Goal: Task Accomplishment & Management: Manage account settings

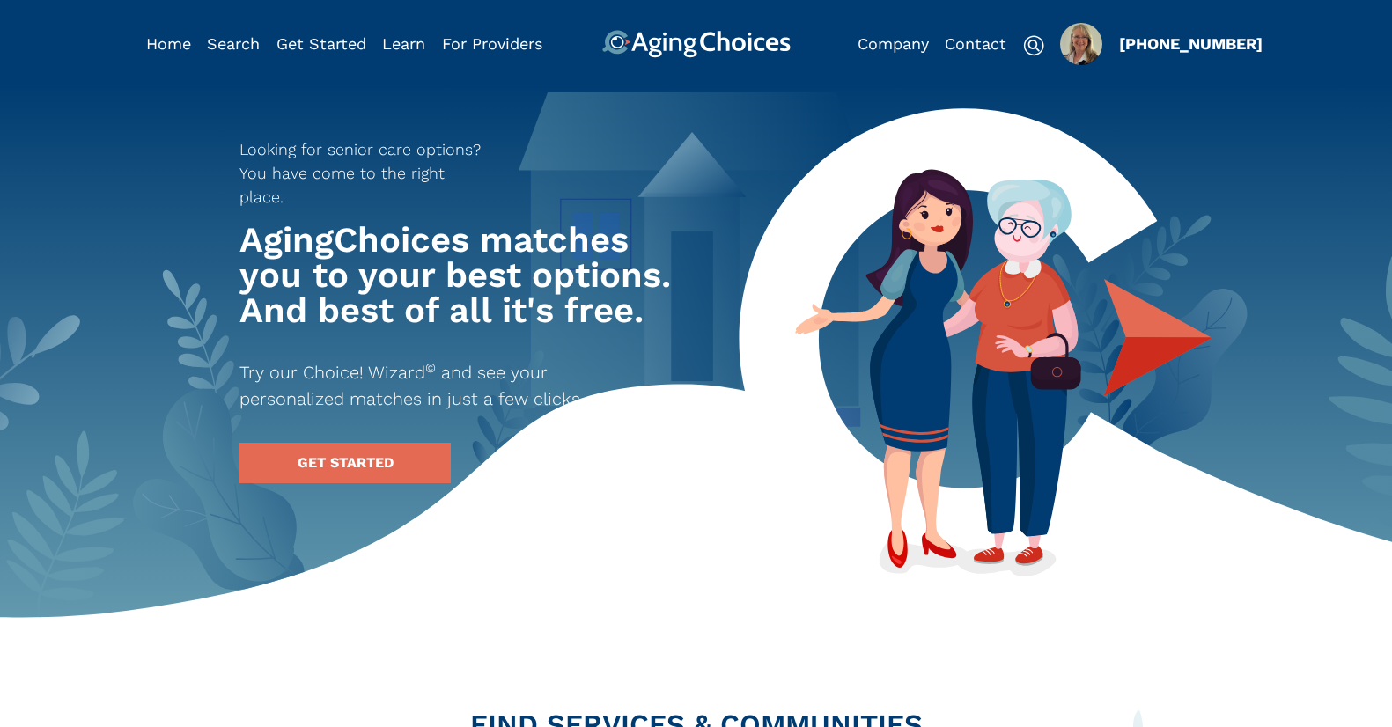
click at [1066, 52] on img "Popover trigger" at bounding box center [1081, 44] width 42 height 42
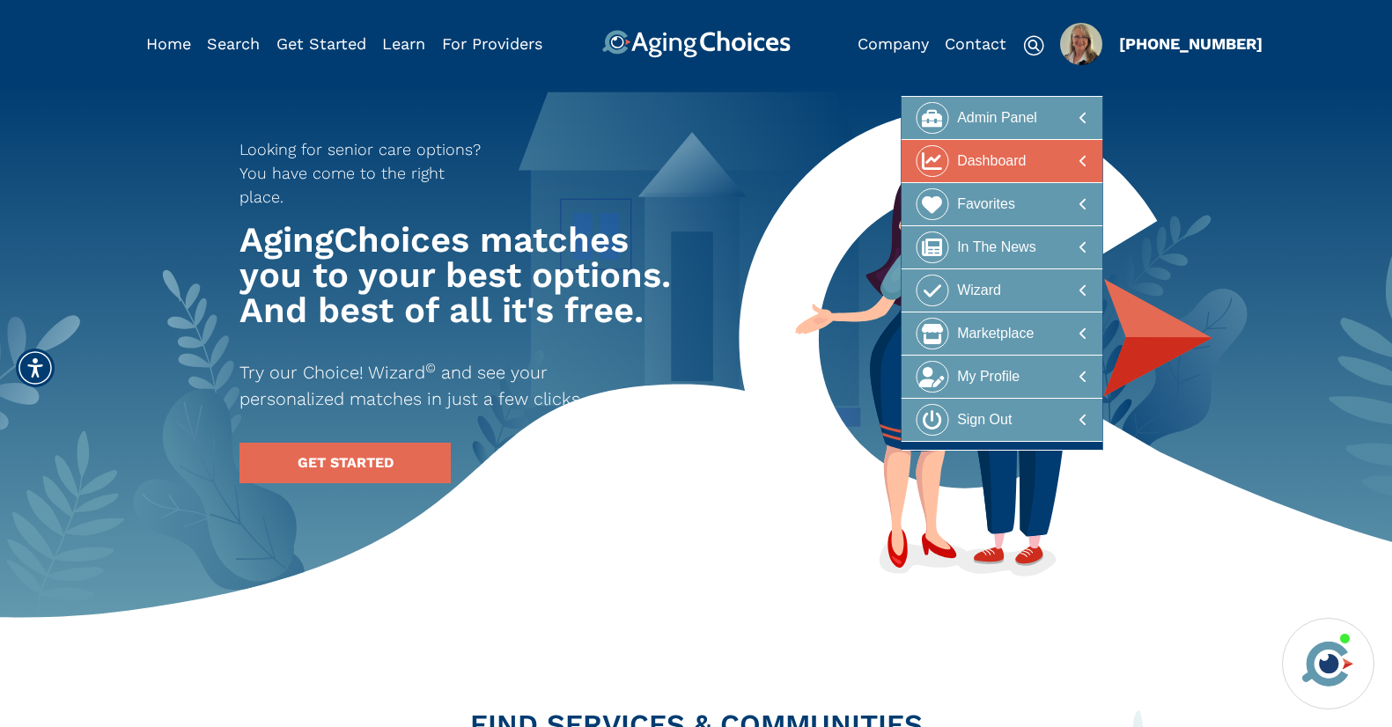
click at [977, 161] on div "Dashboard" at bounding box center [991, 161] width 69 height 33
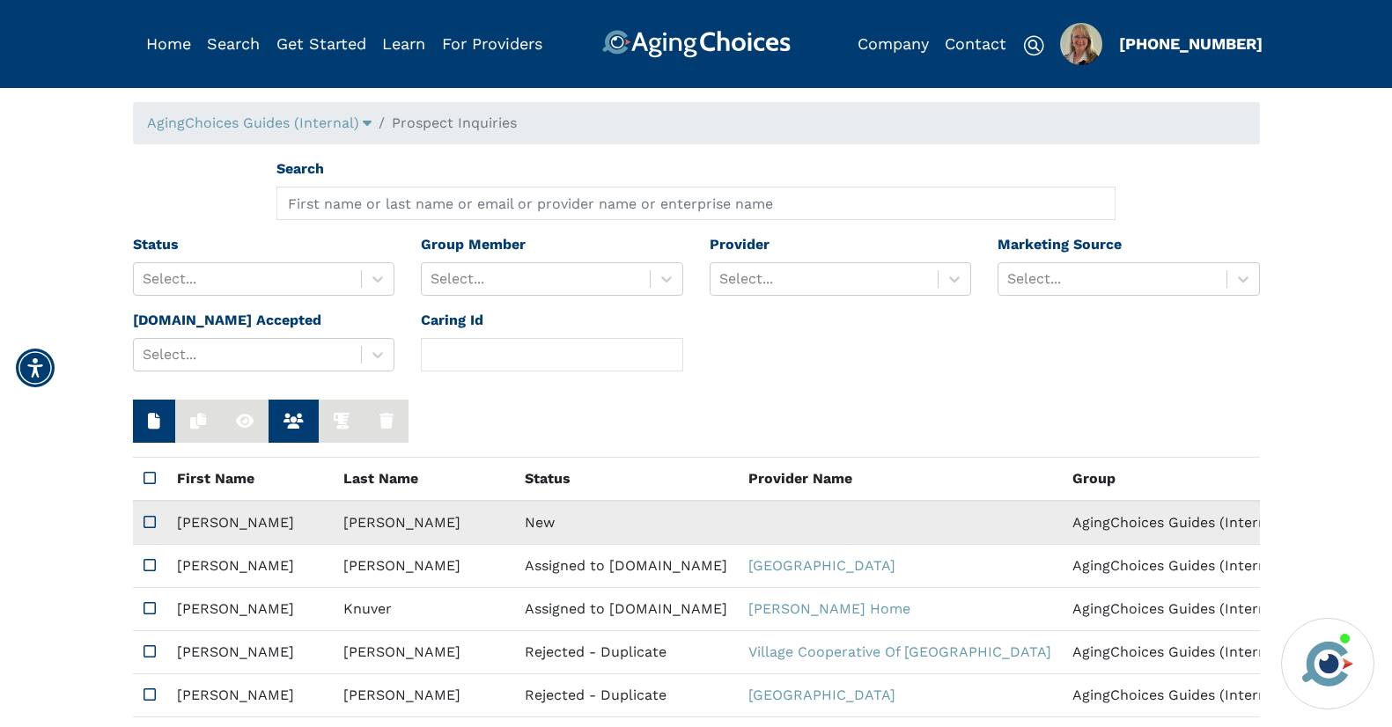
click at [514, 521] on td "New" at bounding box center [626, 523] width 224 height 44
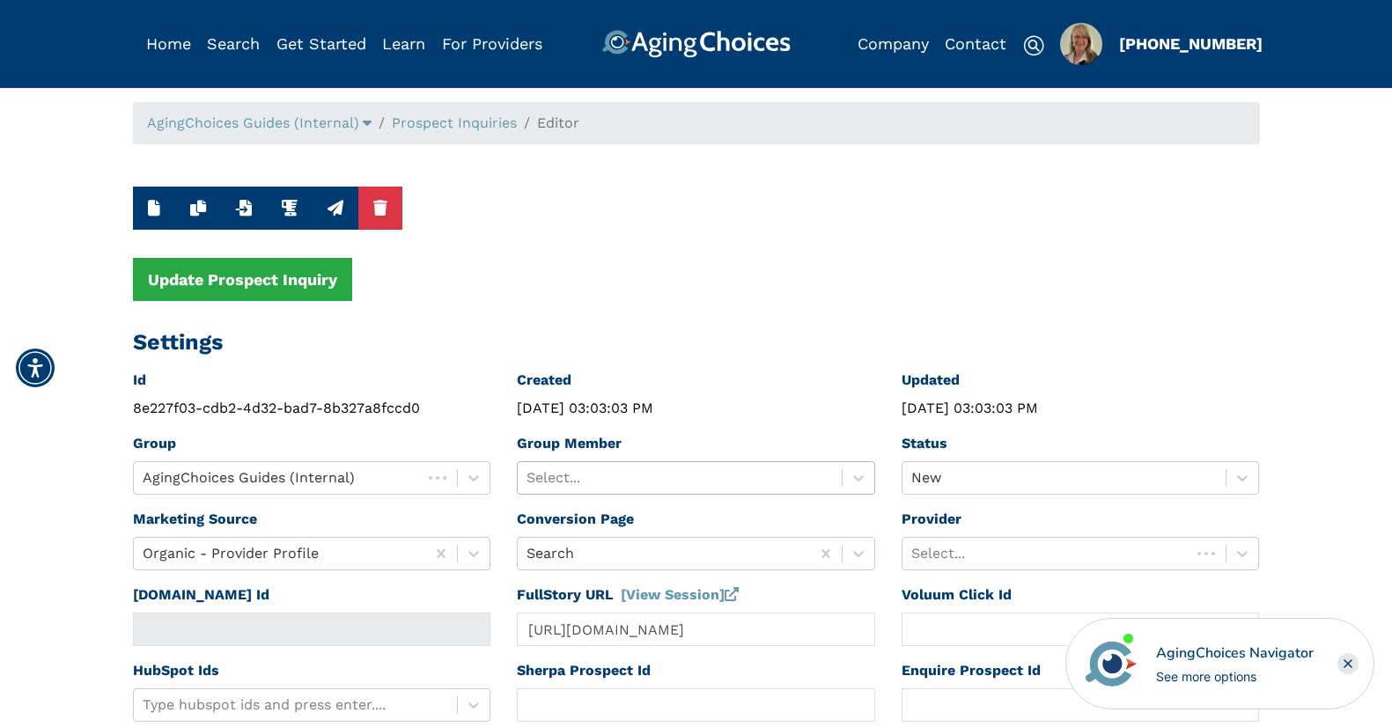
click at [686, 468] on div at bounding box center [680, 478] width 306 height 25
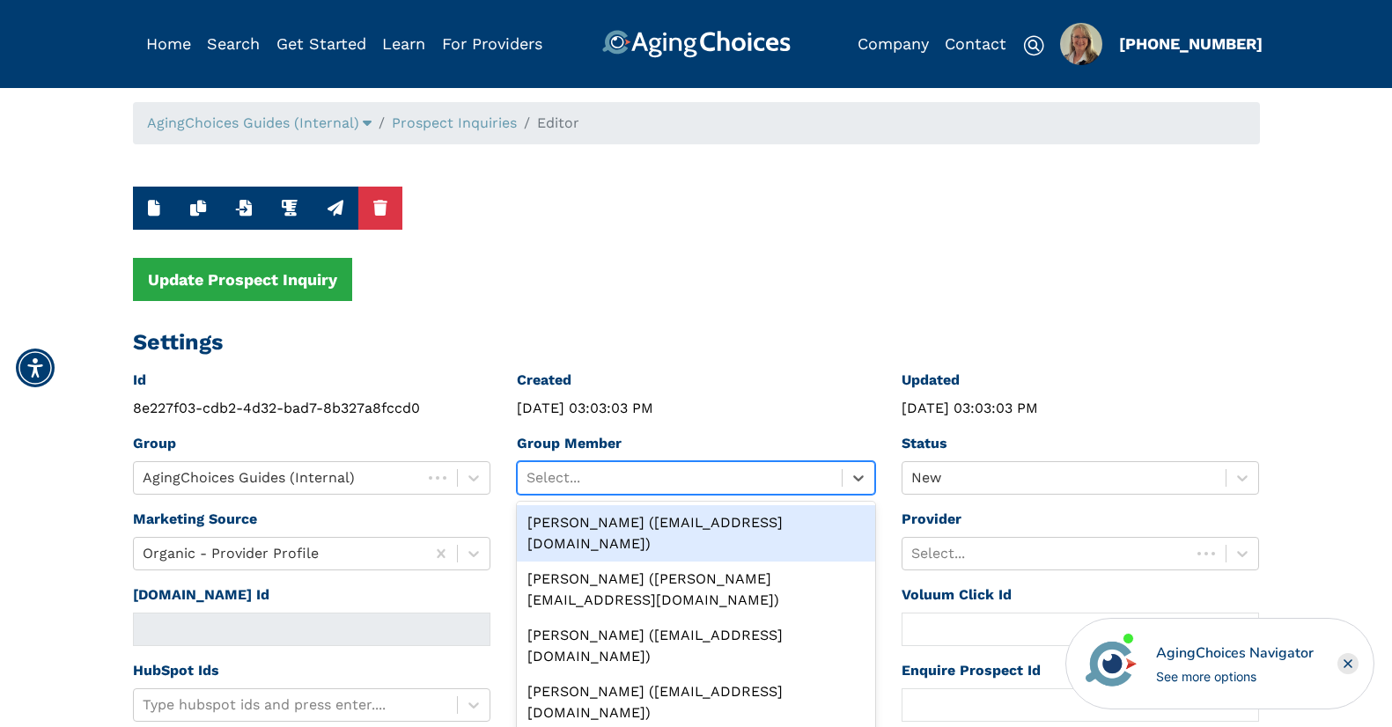
click at [682, 527] on div "Peggy Wilcox (pwilcox@lifestylecx.com)" at bounding box center [696, 533] width 358 height 56
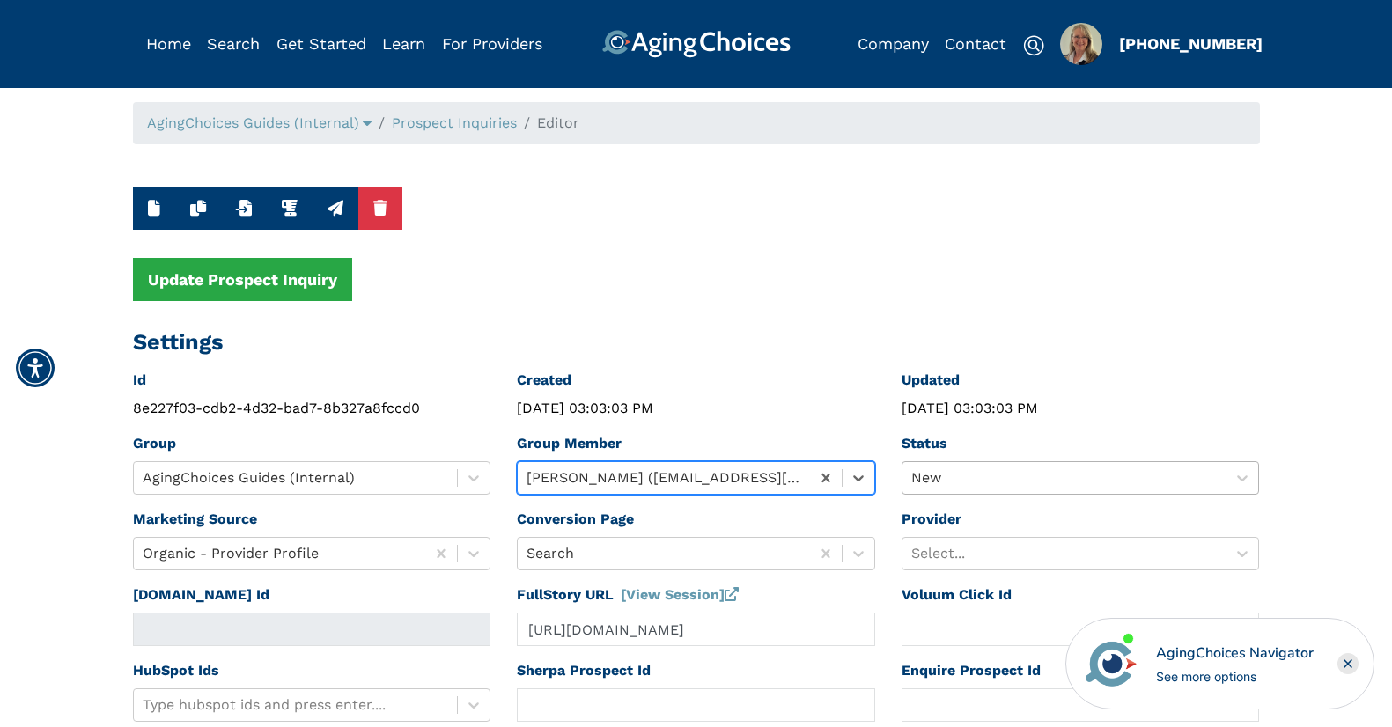
click at [986, 478] on div "New" at bounding box center [1081, 477] width 358 height 33
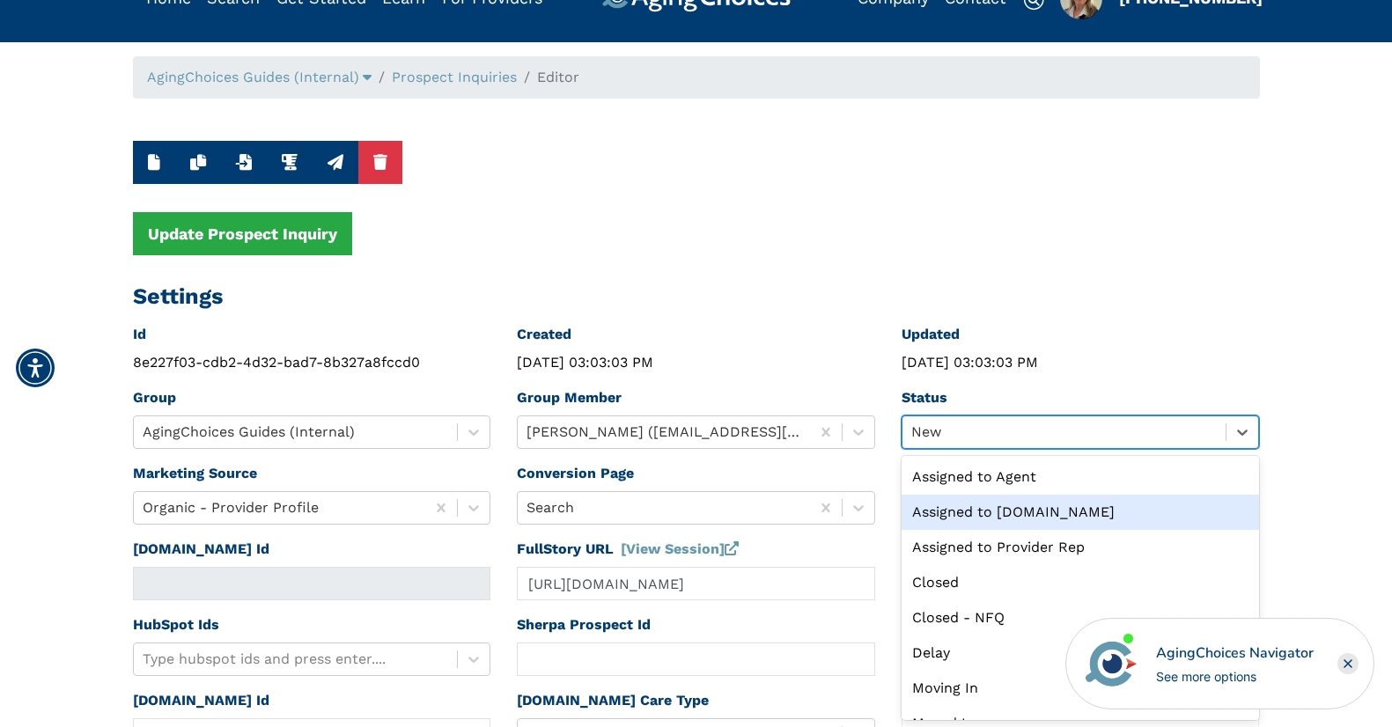
click at [1021, 508] on div "Assigned to Caring.com" at bounding box center [1081, 512] width 358 height 35
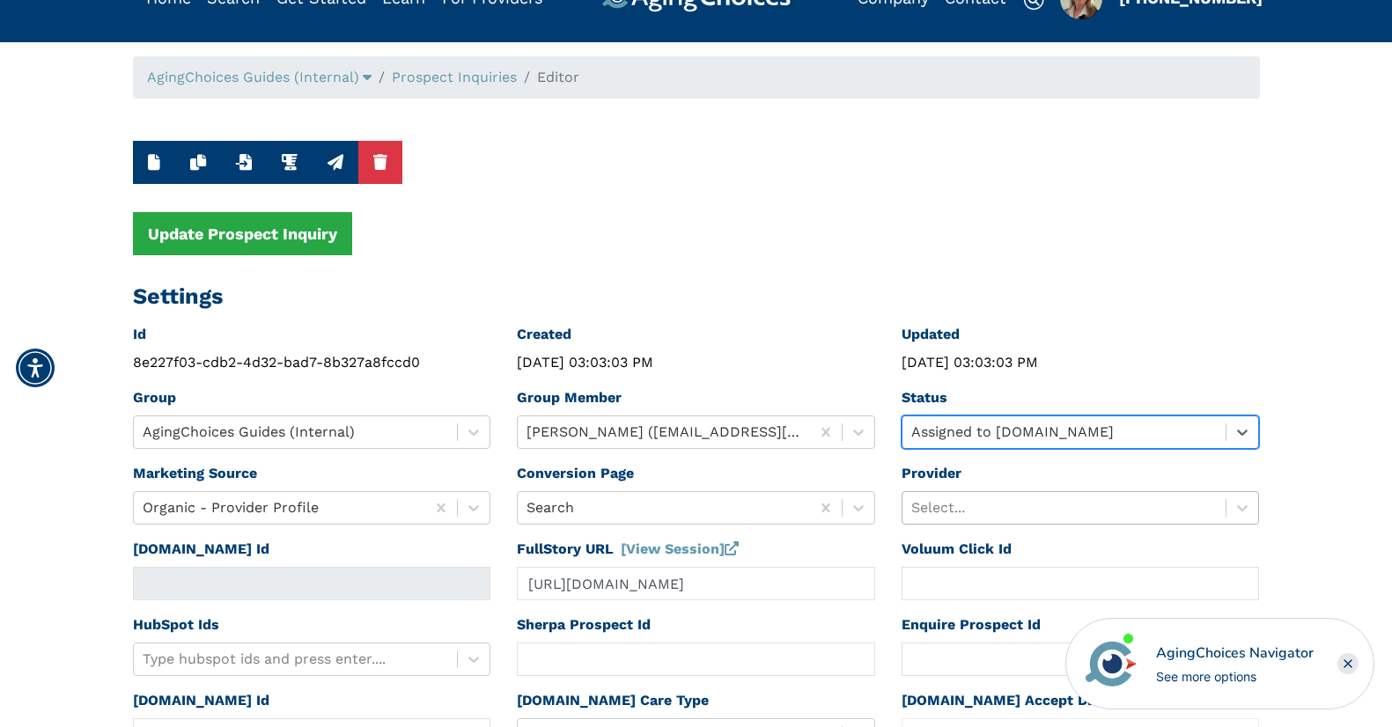
click at [1010, 507] on div "Select..." at bounding box center [1081, 507] width 358 height 33
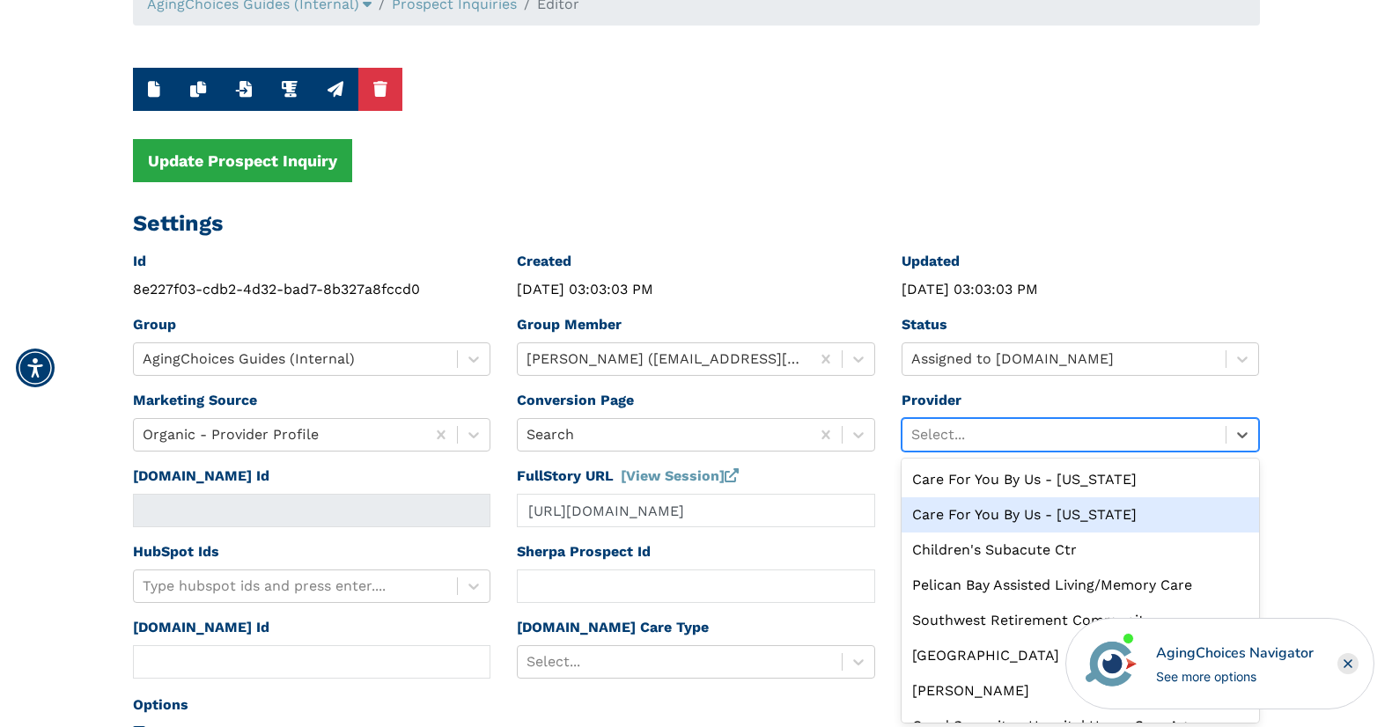
scroll to position [122, 0]
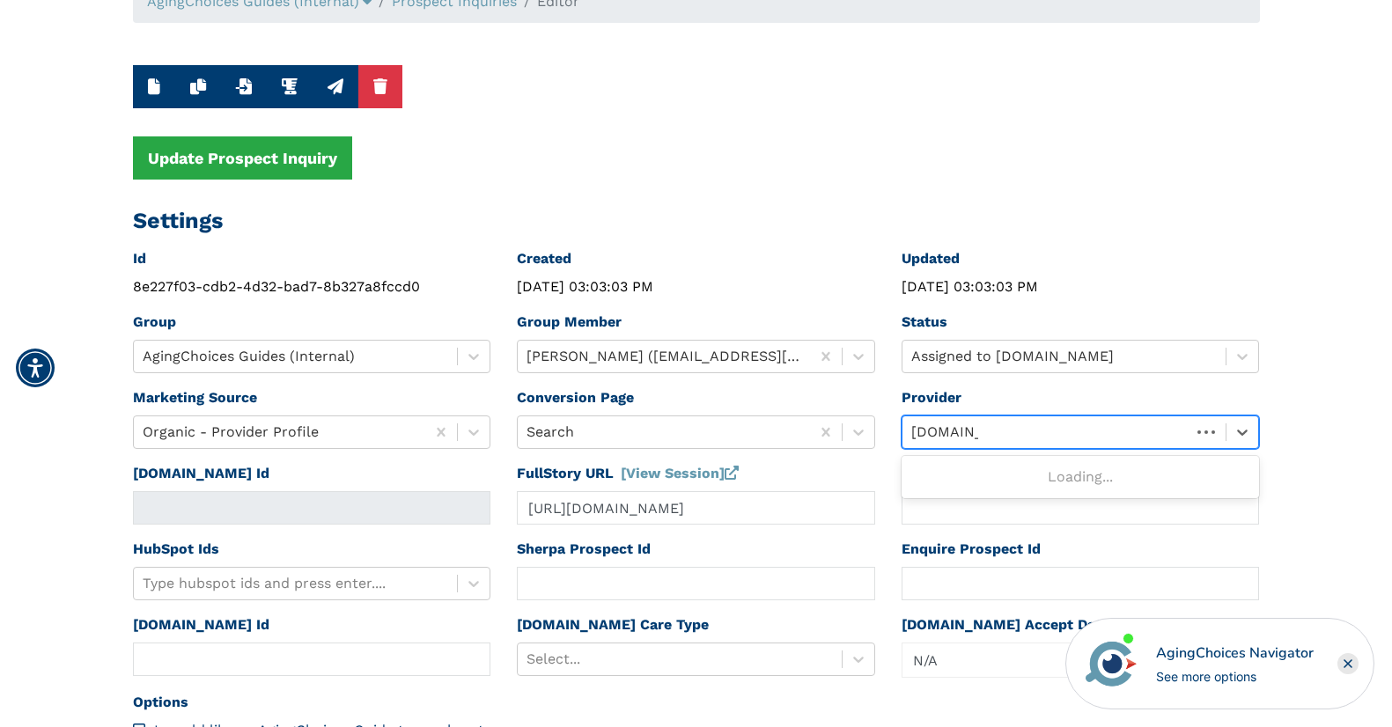
type input "caring.com"
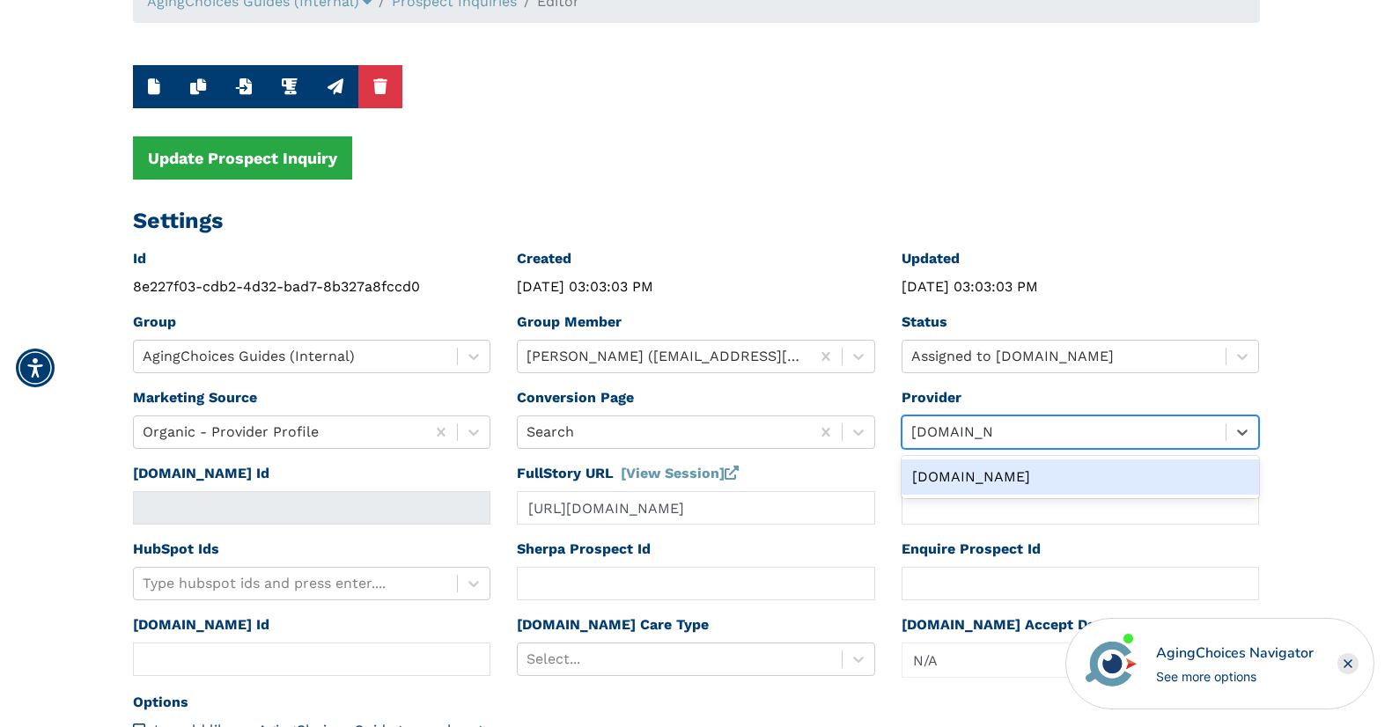
click at [962, 480] on div "Caring.com" at bounding box center [1081, 477] width 358 height 35
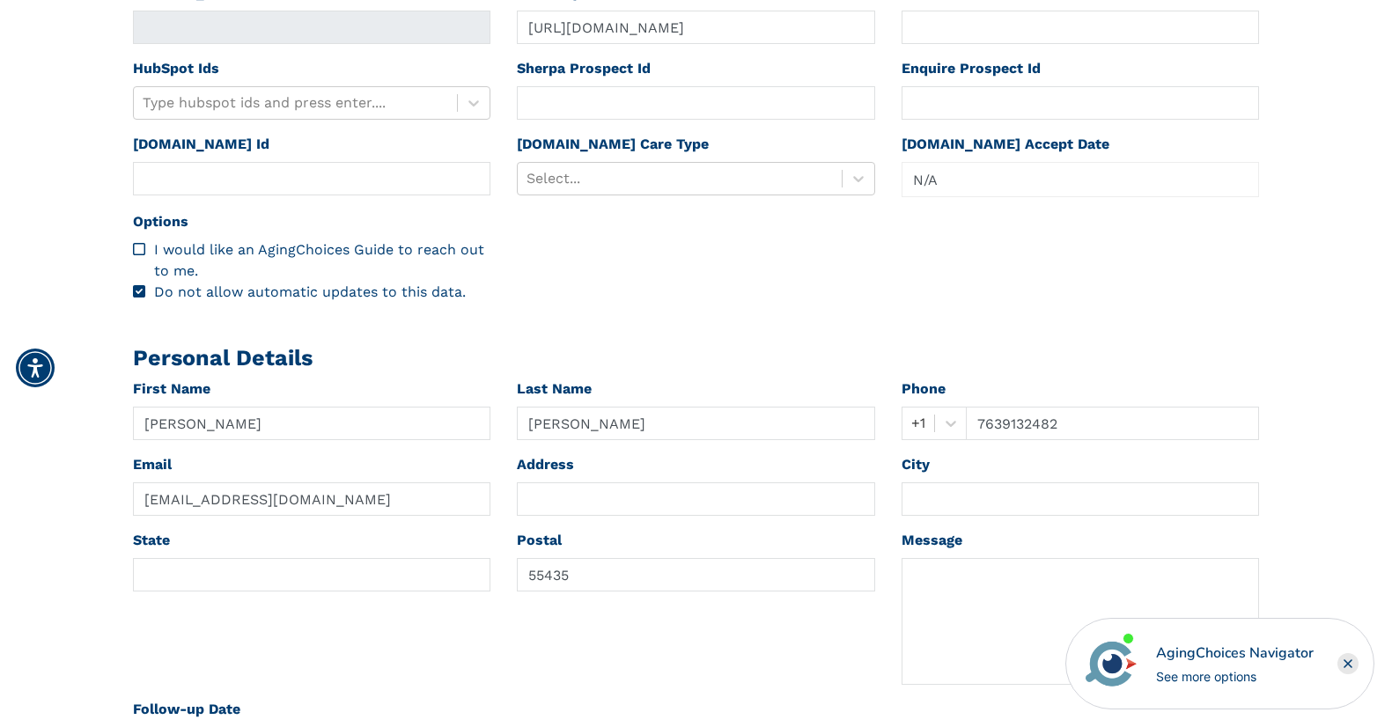
scroll to position [596, 0]
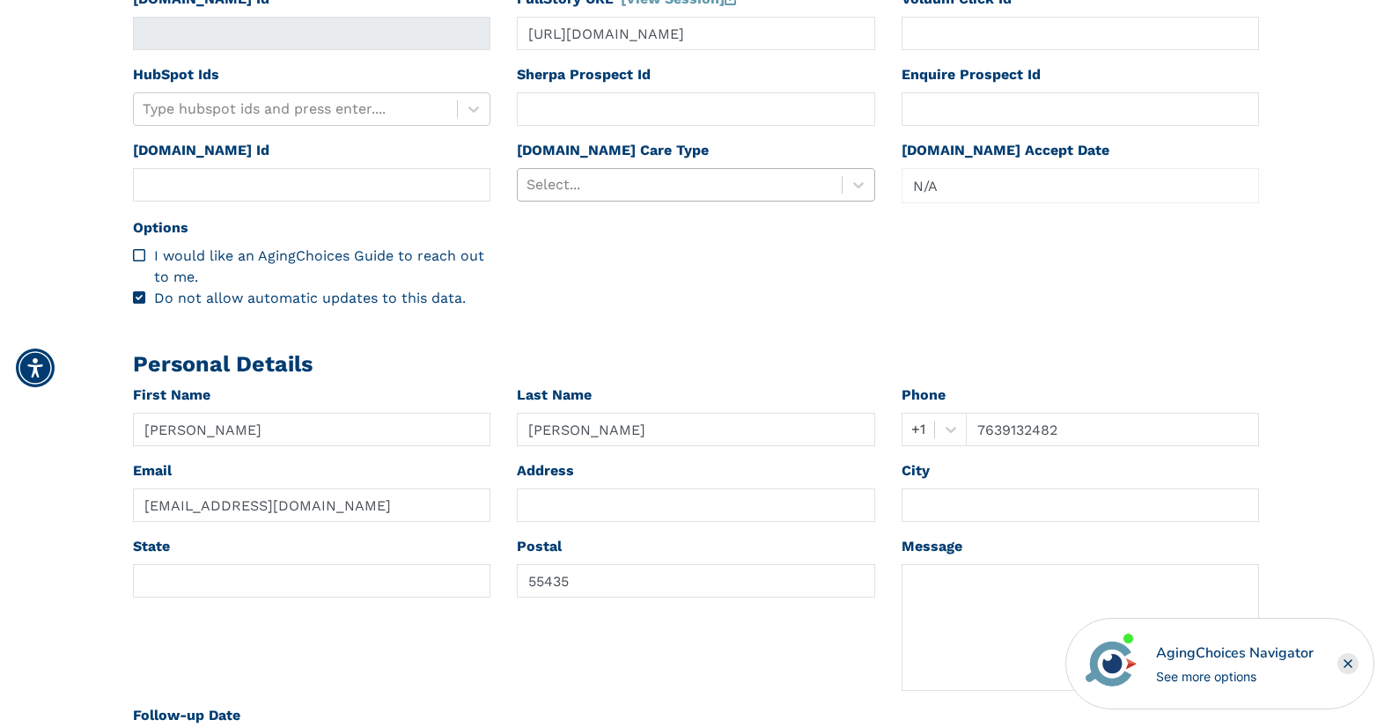
click at [608, 187] on div at bounding box center [680, 185] width 306 height 25
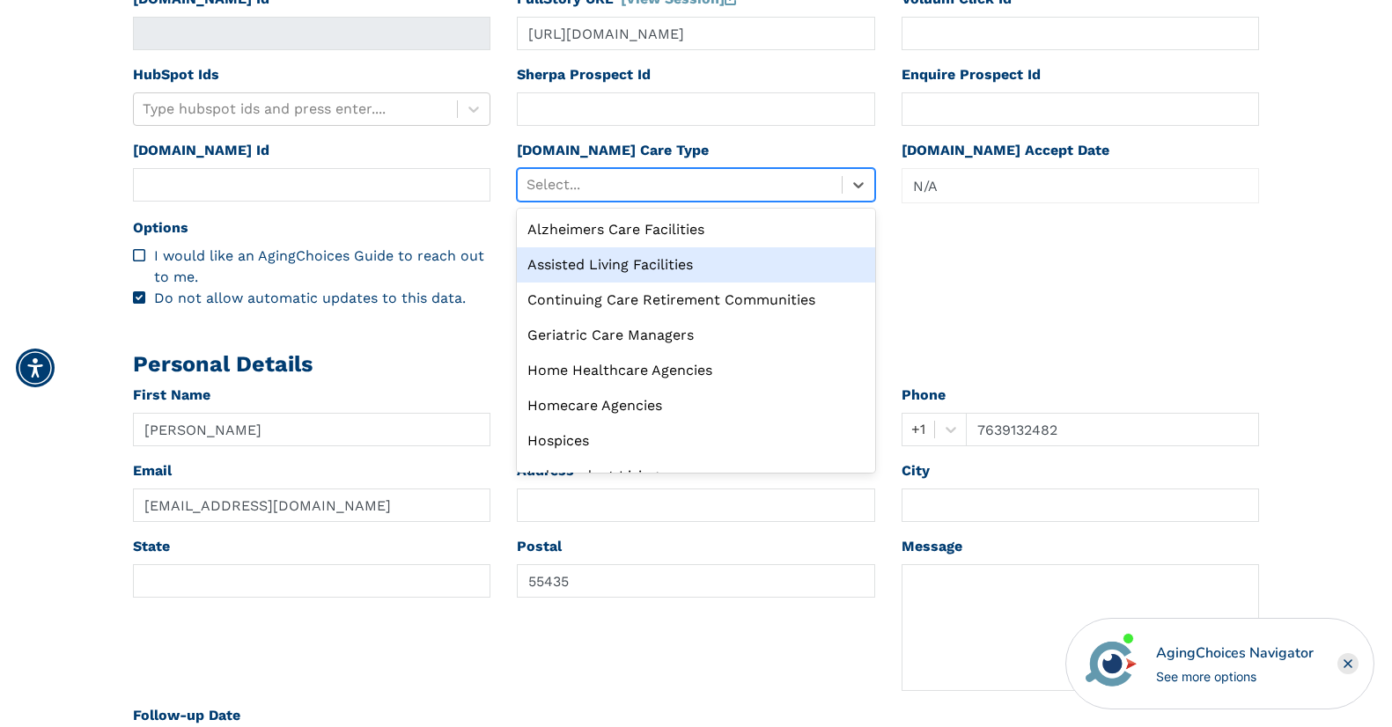
click at [610, 262] on div "Assisted Living Facilities" at bounding box center [696, 264] width 358 height 35
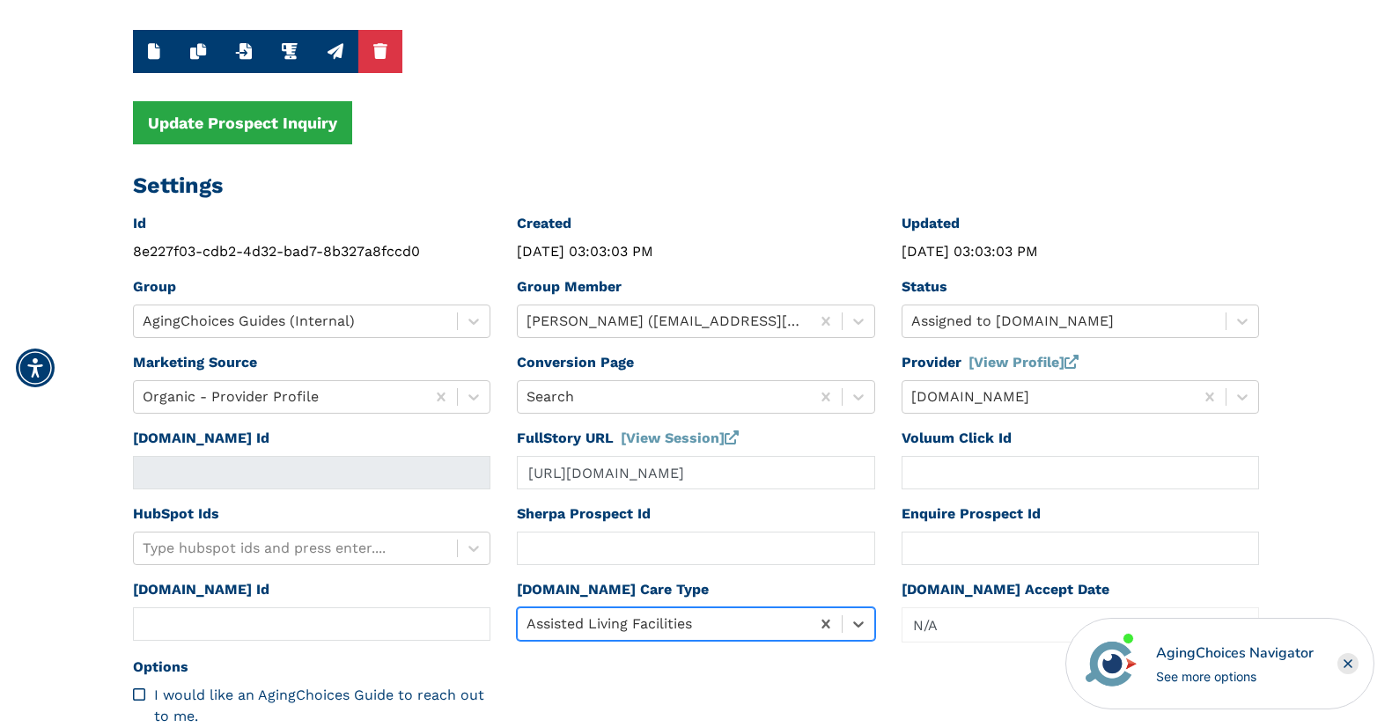
scroll to position [0, 0]
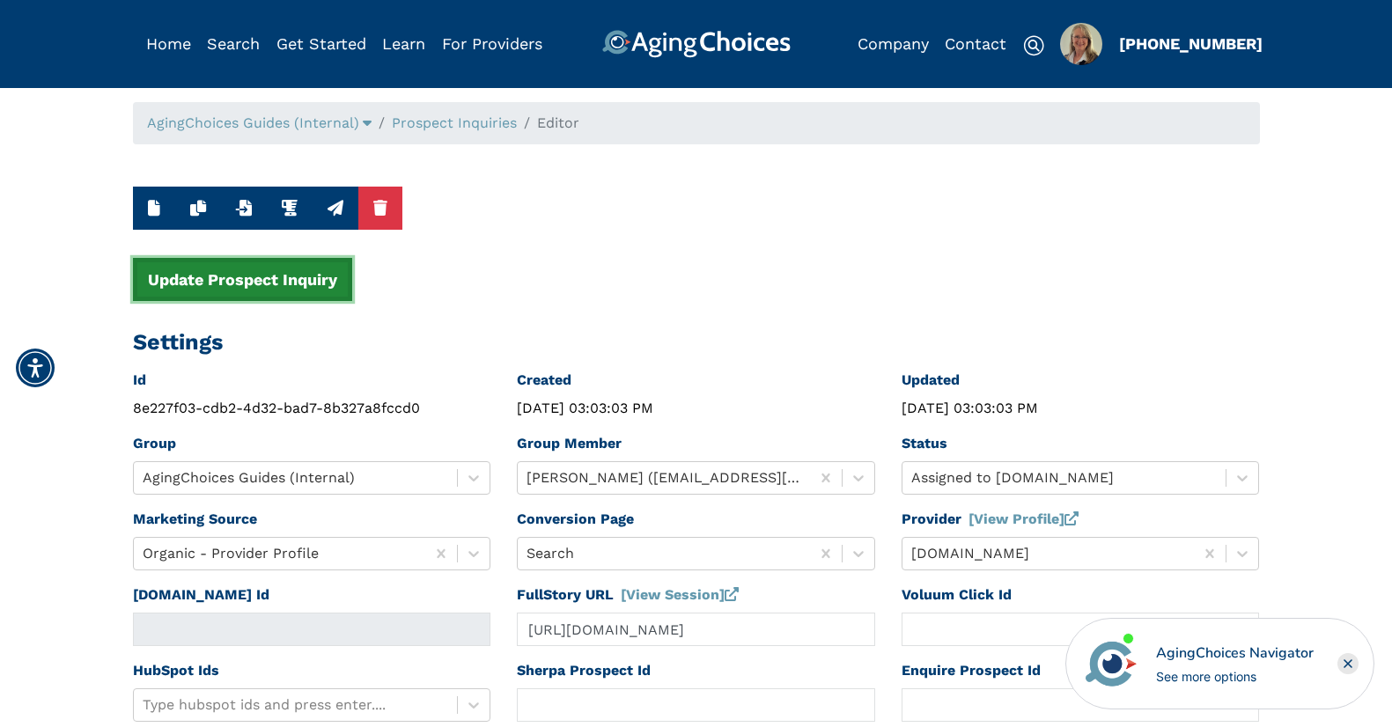
click at [247, 276] on button "Update Prospect Inquiry" at bounding box center [242, 279] width 219 height 43
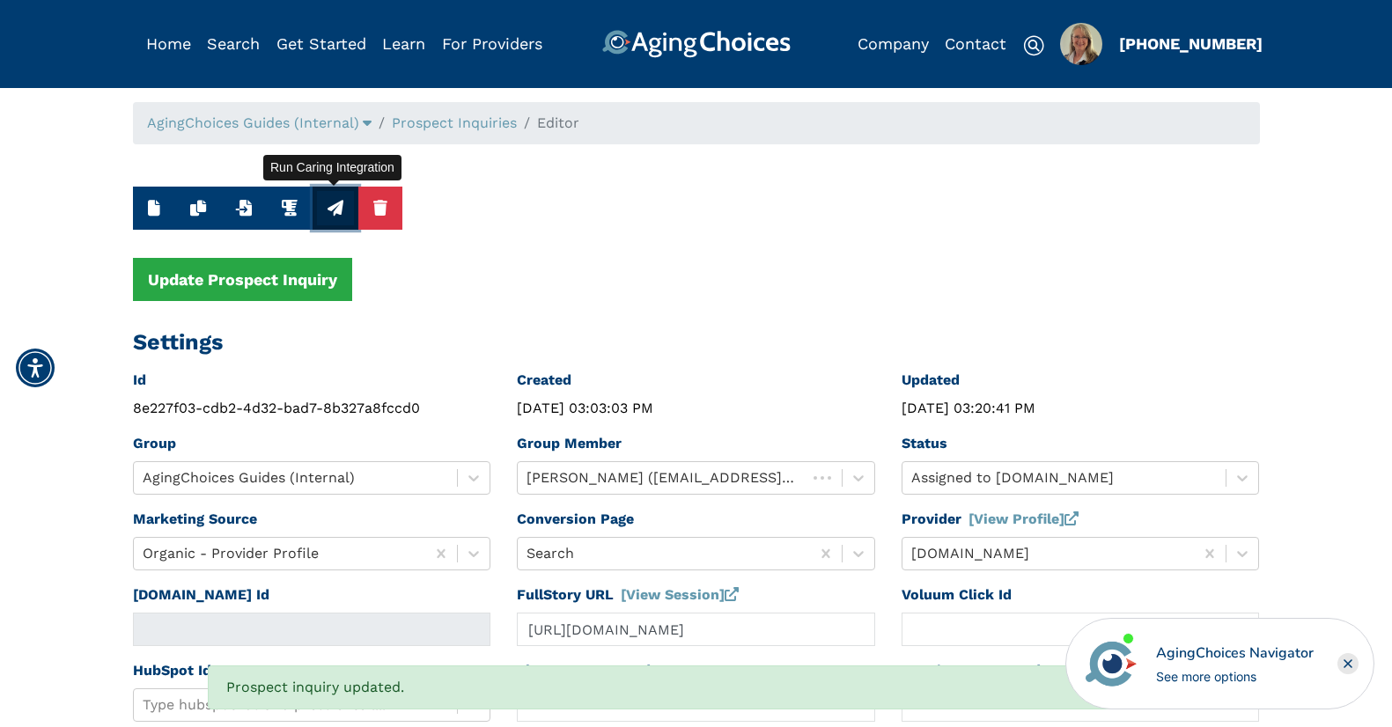
click at [330, 208] on icon "button" at bounding box center [336, 208] width 16 height 16
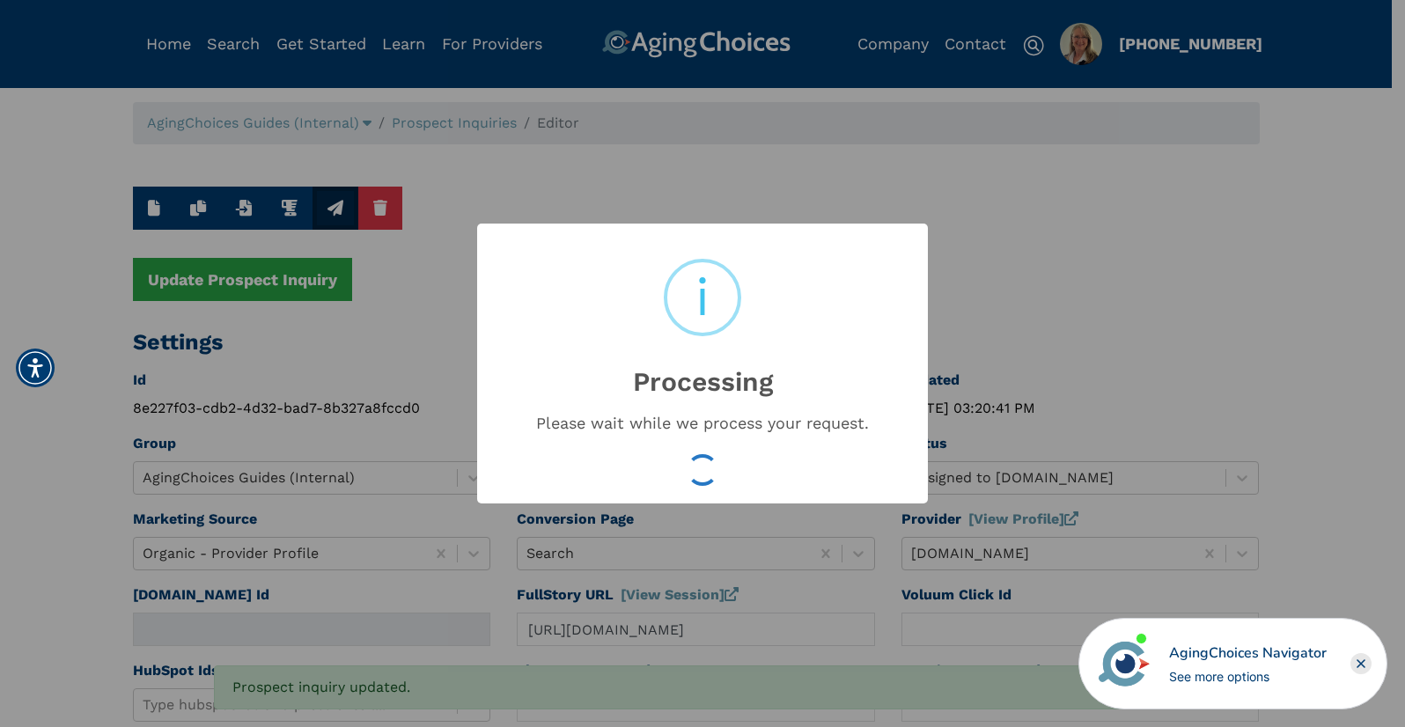
type input "16605479"
type input "Sep 15, 2025 03:20:43 PM"
